Goal: Task Accomplishment & Management: Manage account settings

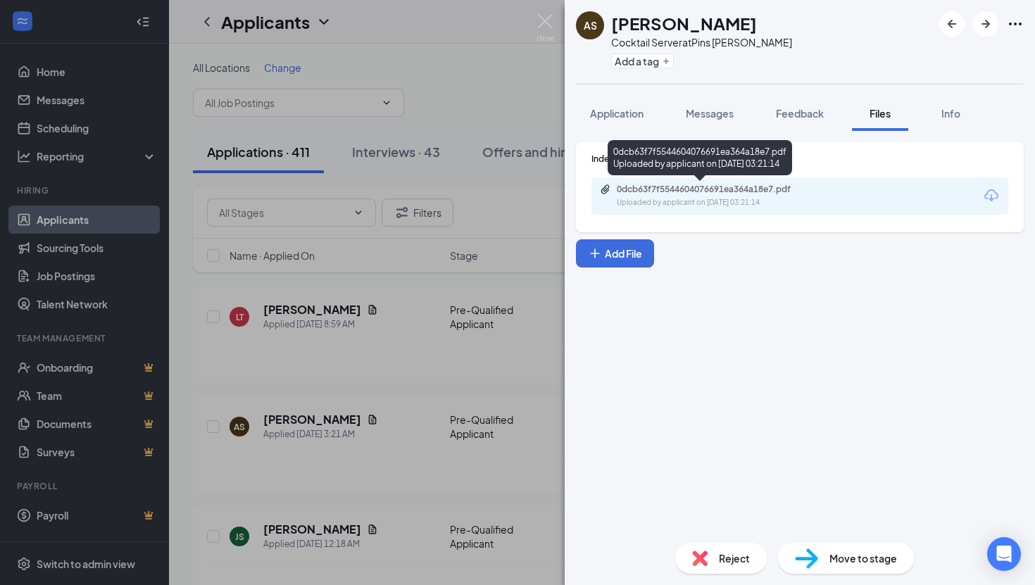
click at [795, 196] on div "0dcb63f7f5544604076691ea364a18e7.pdf Uploaded by applicant on [DATE] 03:21:14" at bounding box center [714, 196] width 228 height 25
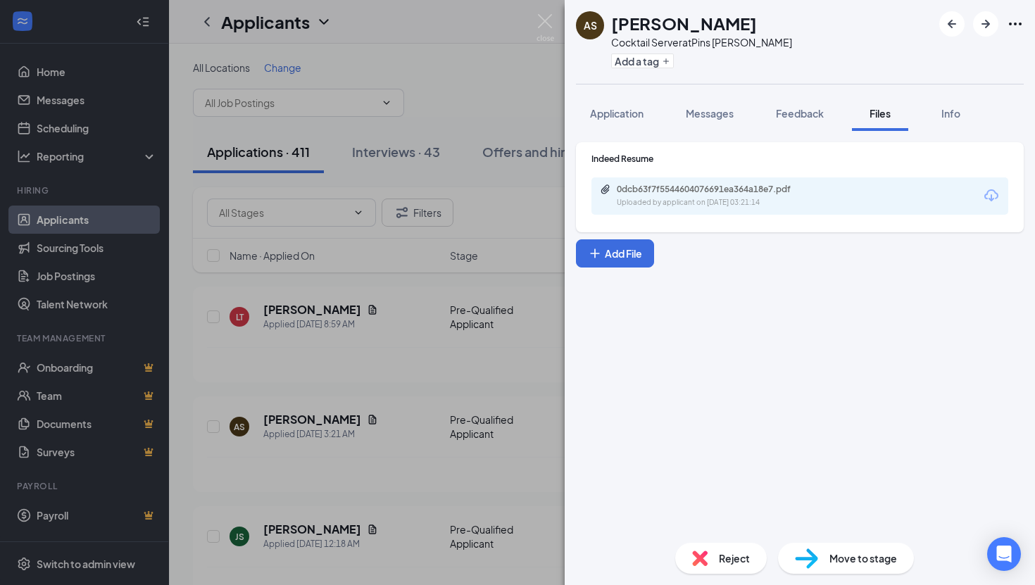
click at [858, 550] on span "Move to stage" at bounding box center [863, 557] width 68 height 15
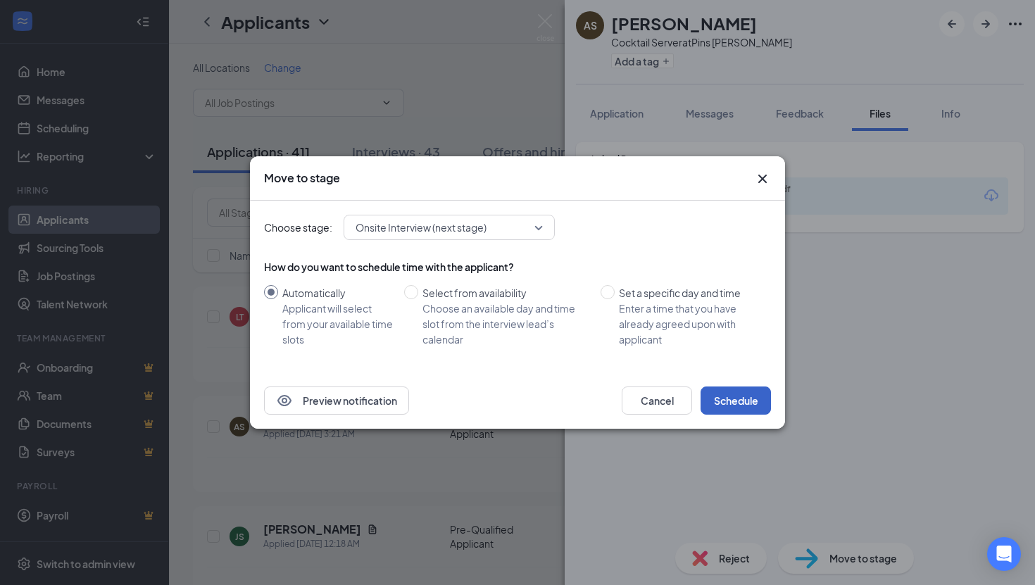
click at [726, 402] on button "Schedule" at bounding box center [735, 400] width 70 height 28
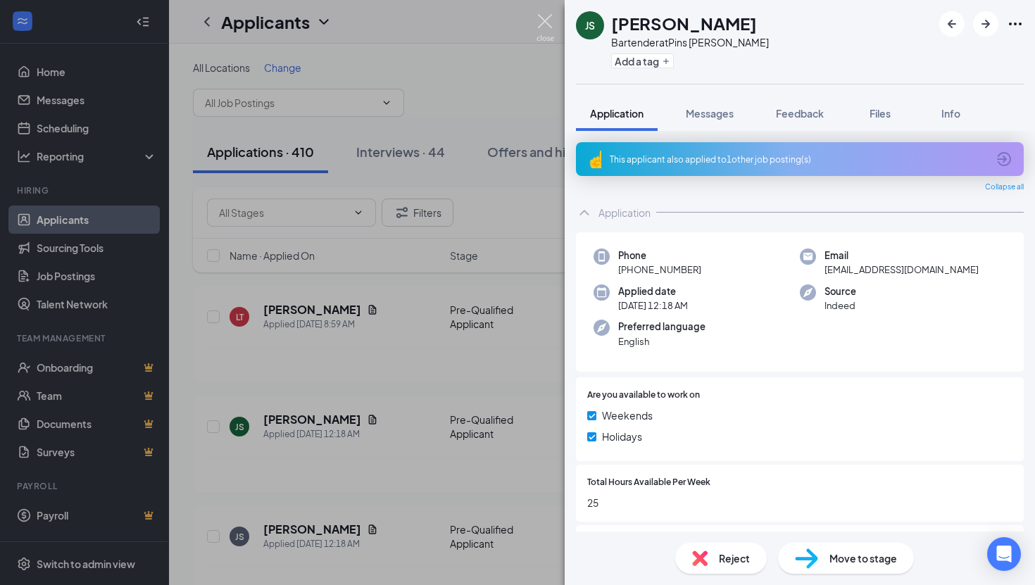
click at [543, 18] on img at bounding box center [545, 27] width 18 height 27
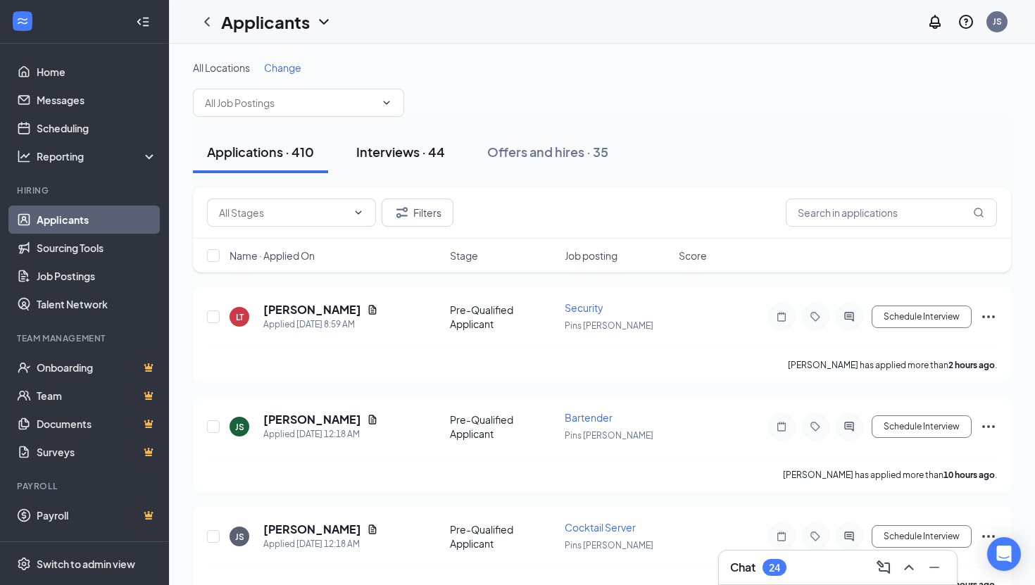
click at [426, 151] on div "Interviews · 44" at bounding box center [400, 152] width 89 height 18
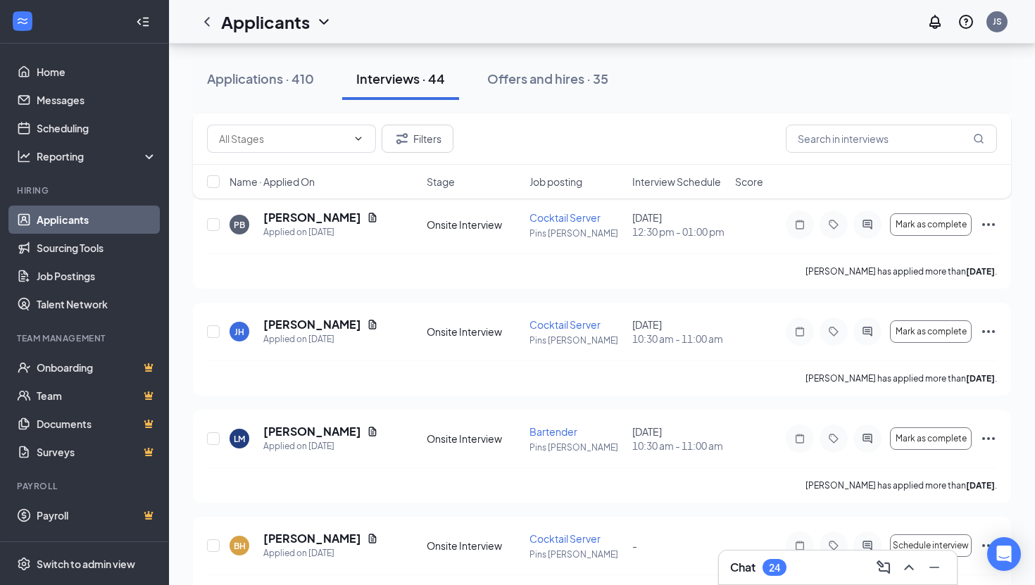
scroll to position [1053, 0]
click at [369, 329] on icon "Document" at bounding box center [373, 324] width 8 height 9
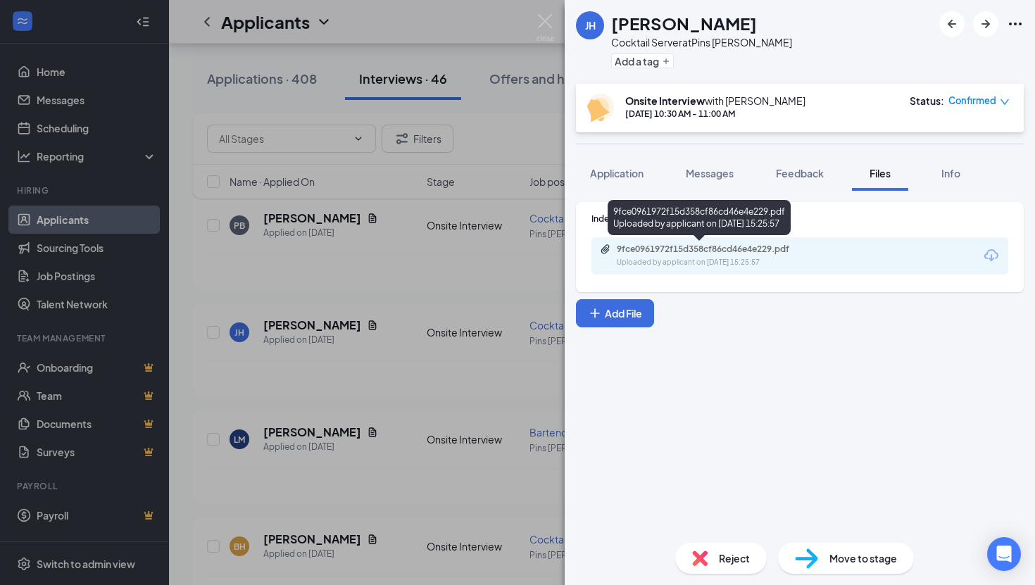
click at [731, 258] on div "Uploaded by applicant on [DATE] 15:25:57" at bounding box center [722, 262] width 211 height 11
click at [488, 36] on div "[PERSON_NAME] Hytchye Cocktail Server at Pins [PERSON_NAME] Add a tag Onsite In…" at bounding box center [517, 292] width 1035 height 585
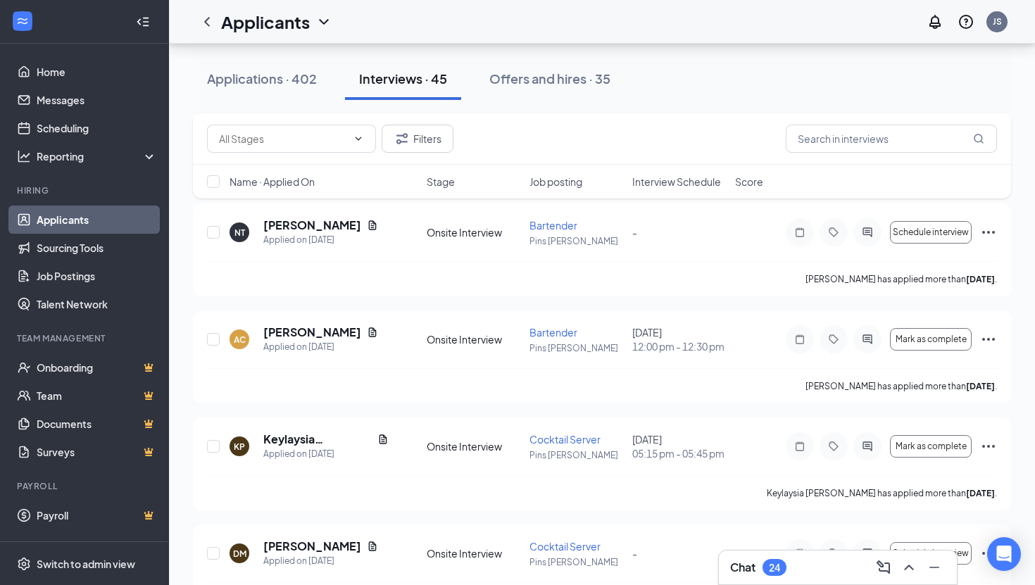
scroll to position [657, 0]
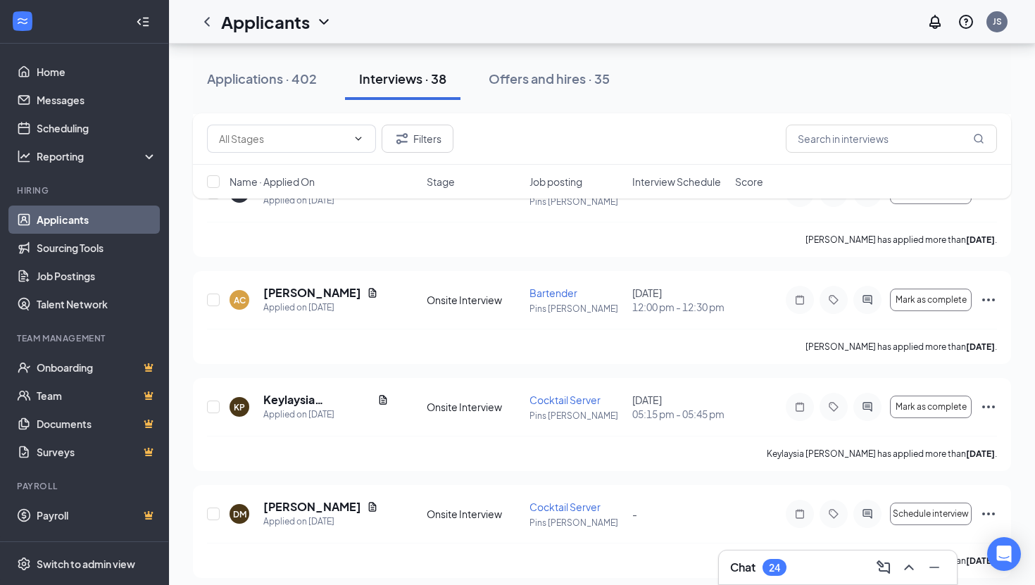
click at [93, 223] on link "Applicants" at bounding box center [97, 220] width 120 height 28
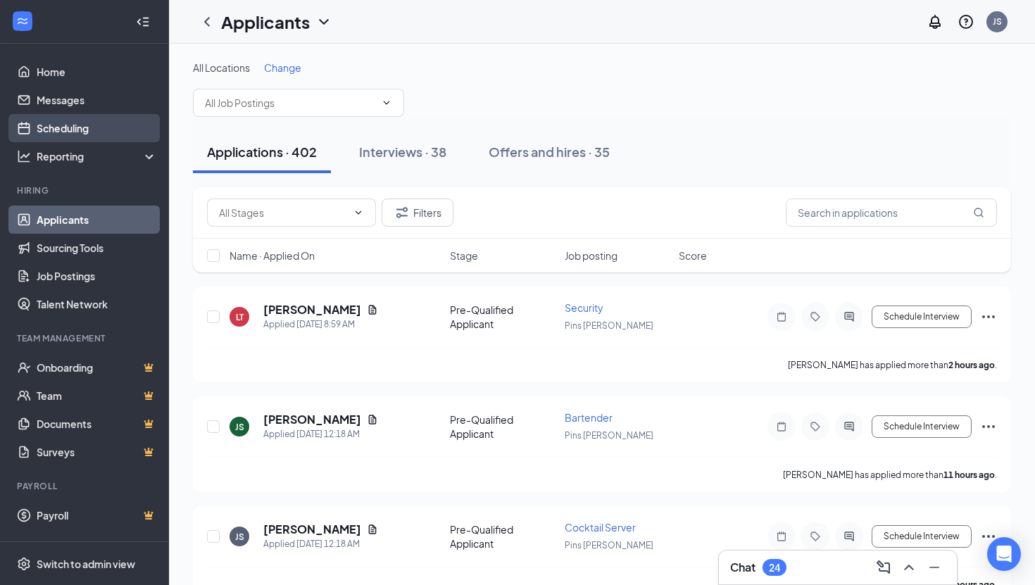
click at [88, 127] on link "Scheduling" at bounding box center [97, 128] width 120 height 28
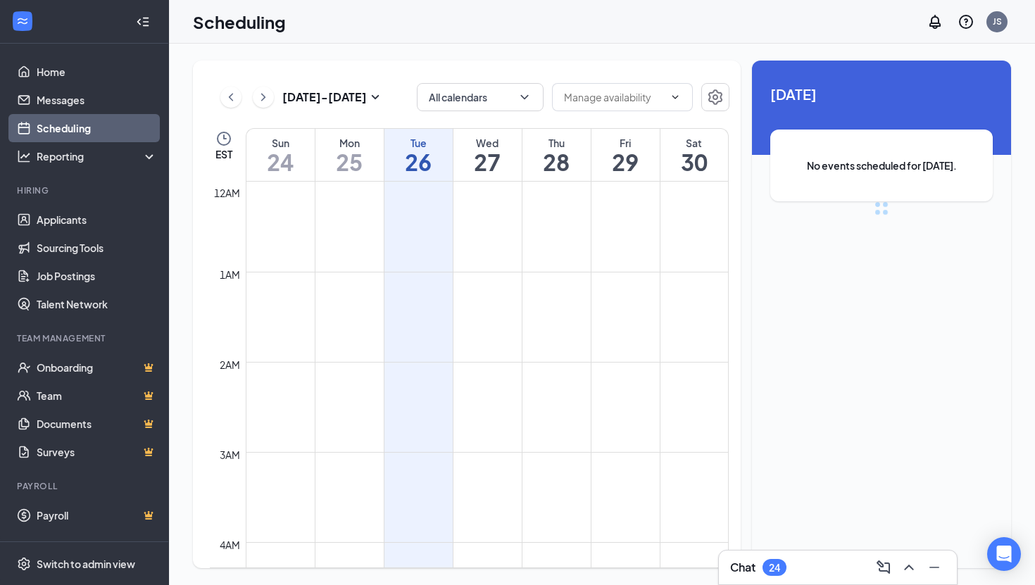
scroll to position [692, 0]
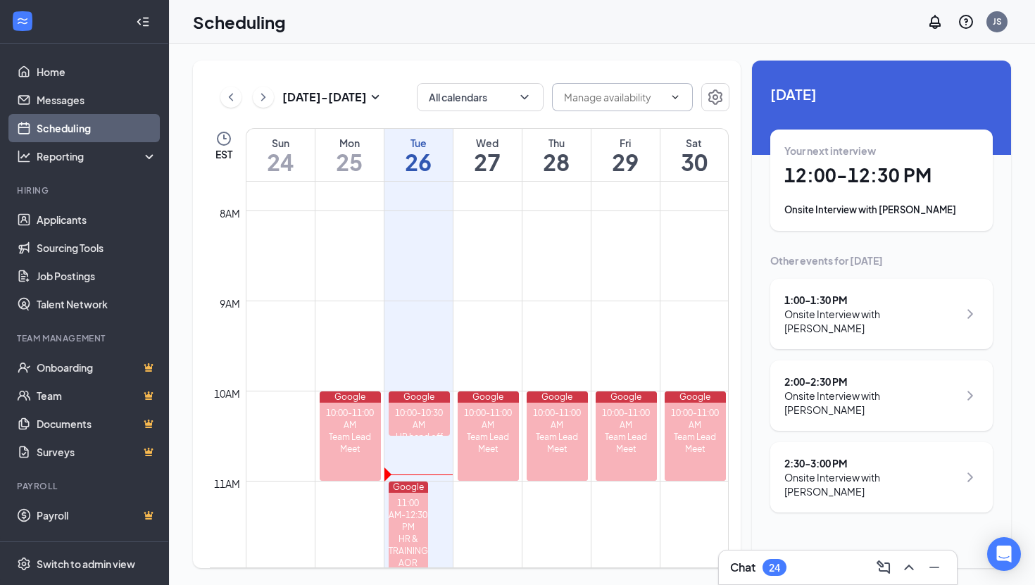
click at [674, 106] on span at bounding box center [622, 97] width 141 height 28
click at [628, 135] on div "Delete all availability" at bounding box center [609, 129] width 92 height 15
type input "Delete all availability"
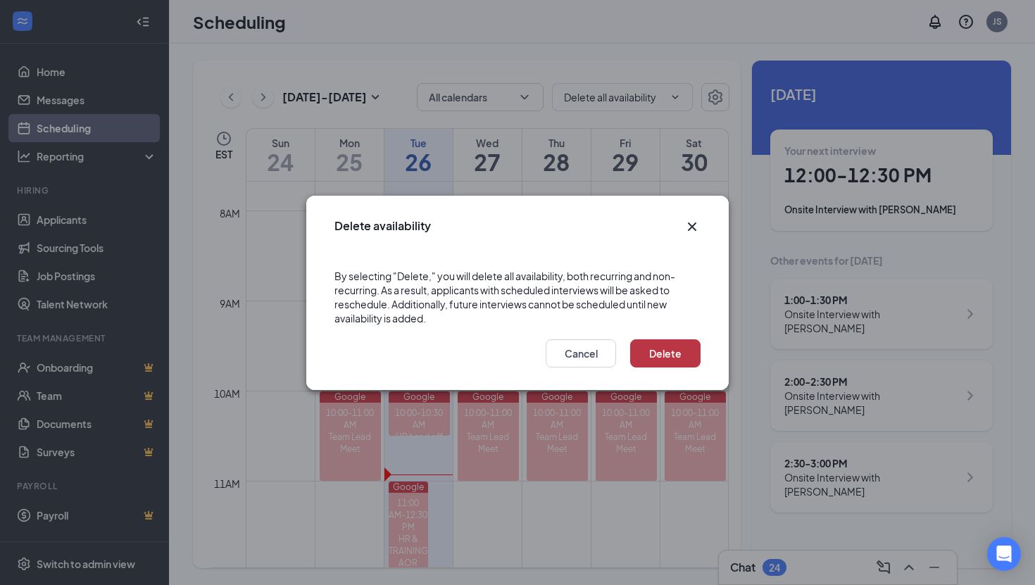
click at [675, 358] on button "Delete" at bounding box center [665, 353] width 70 height 28
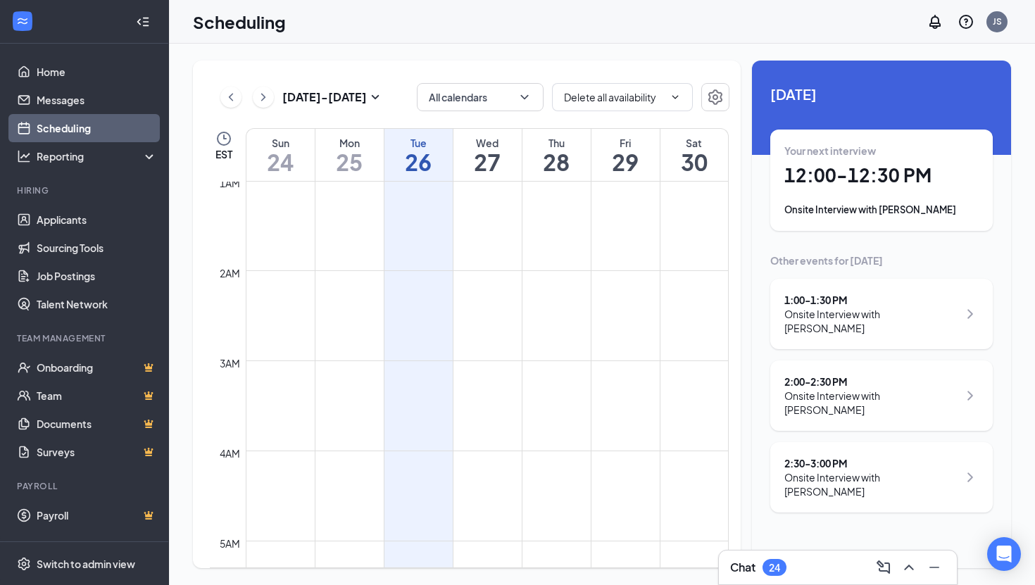
scroll to position [0, 0]
